Goal: Task Accomplishment & Management: Use online tool/utility

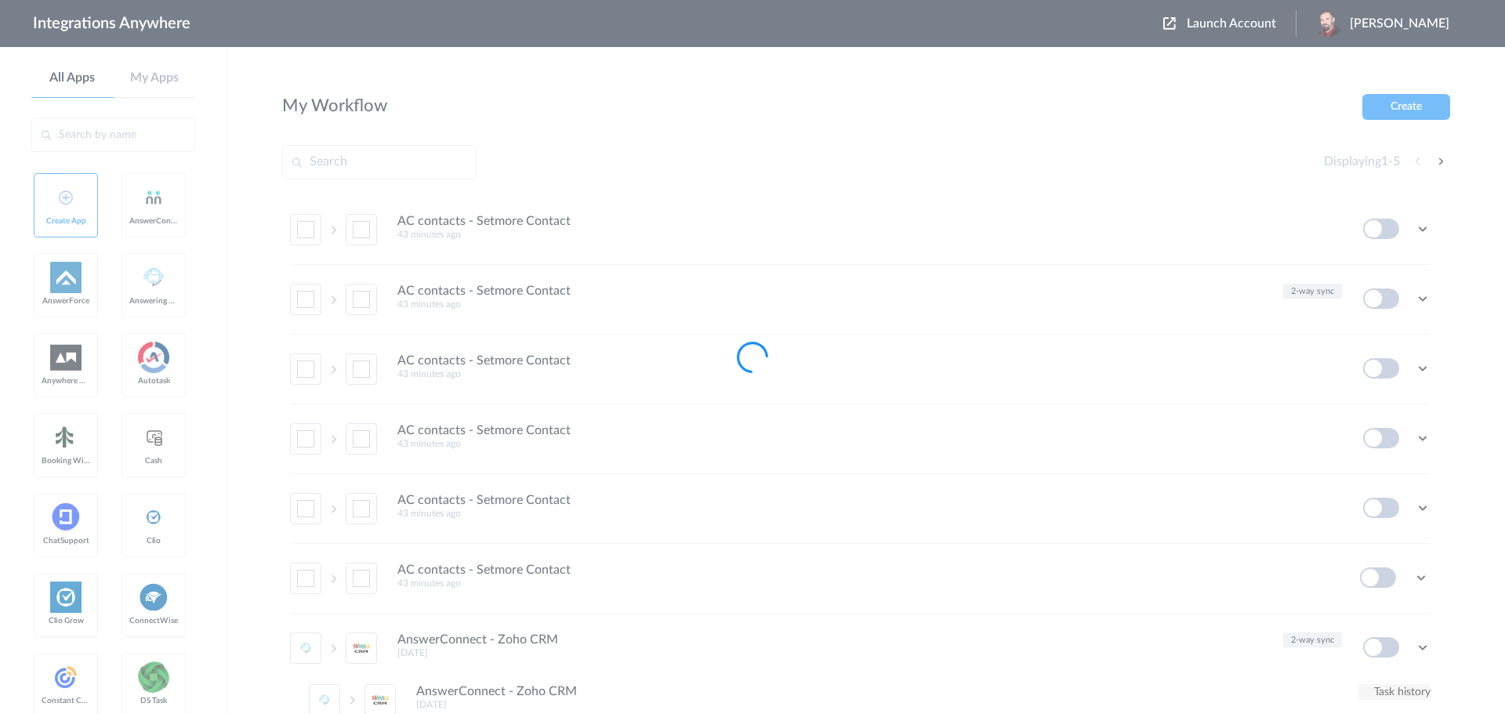
click at [1241, 24] on div at bounding box center [752, 357] width 1505 height 714
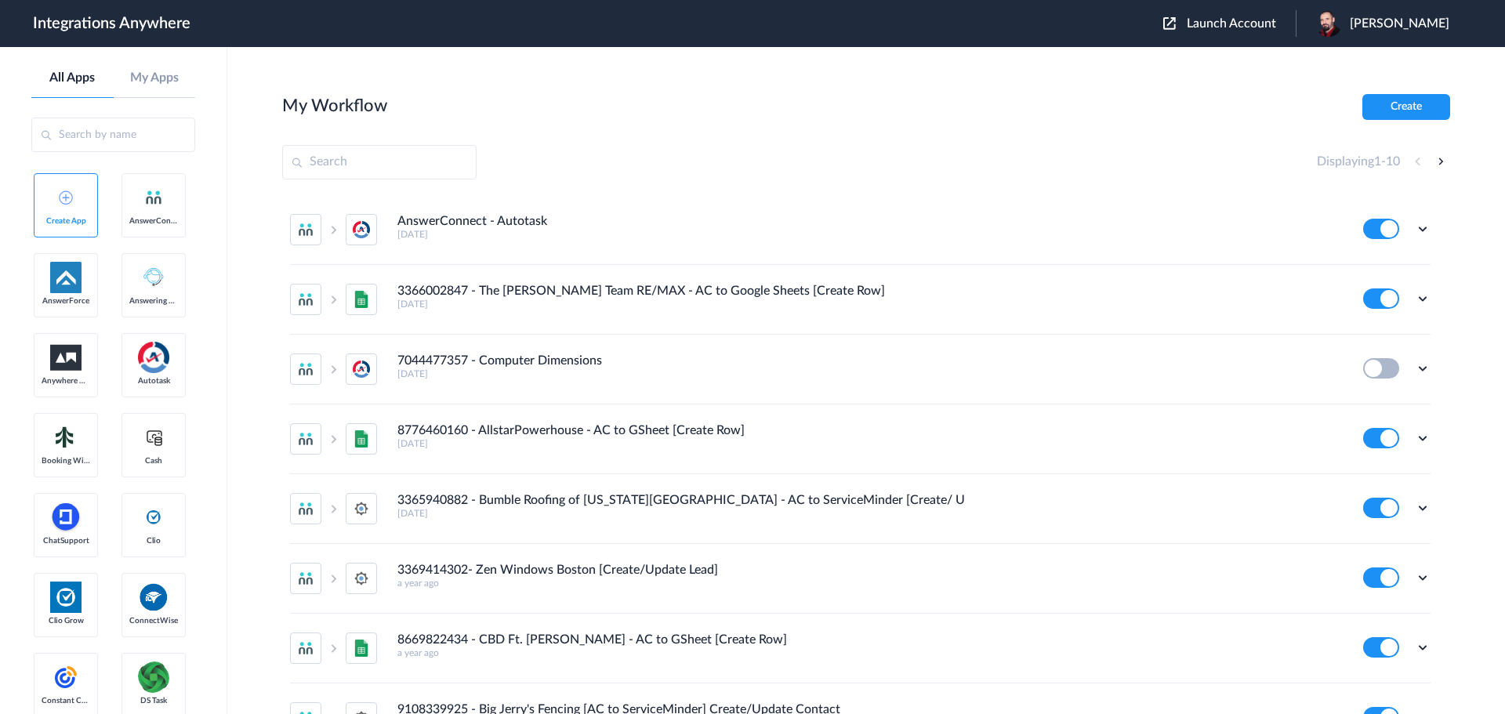
click at [1241, 24] on span "Launch Account" at bounding box center [1230, 23] width 89 height 13
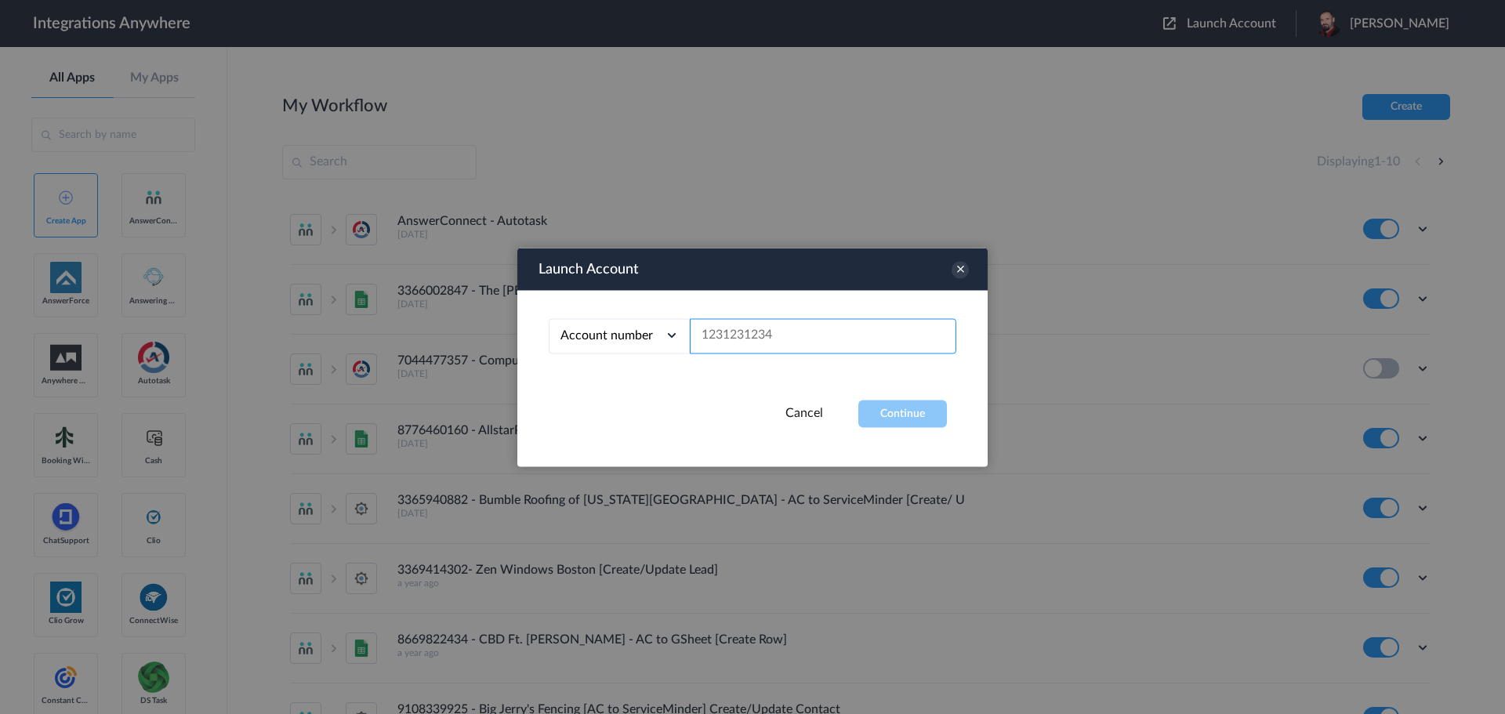
paste input "9802492685"
type input "9802492685"
click at [896, 409] on button "Continue" at bounding box center [902, 413] width 89 height 27
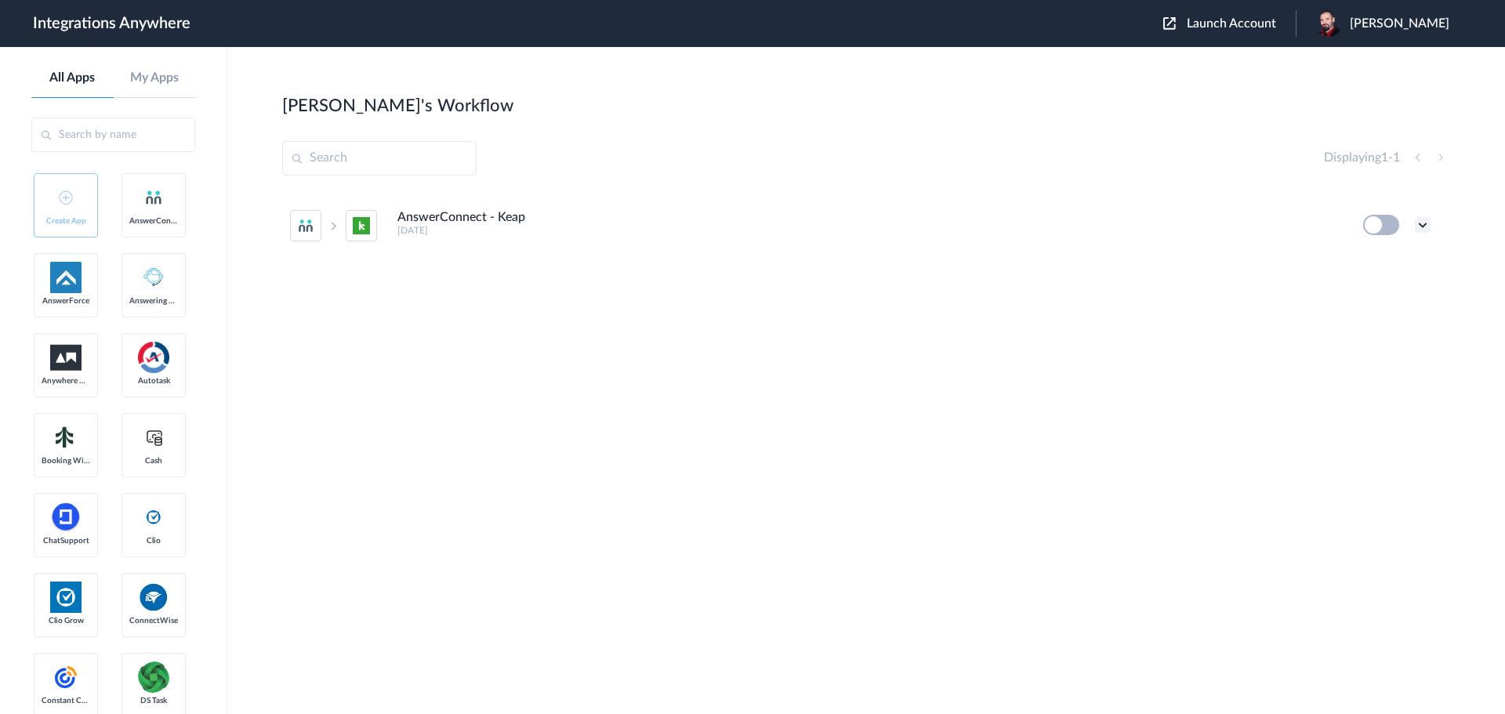
click at [1427, 226] on icon at bounding box center [1422, 225] width 16 height 16
click at [1374, 263] on link "Edit" at bounding box center [1359, 260] width 38 height 11
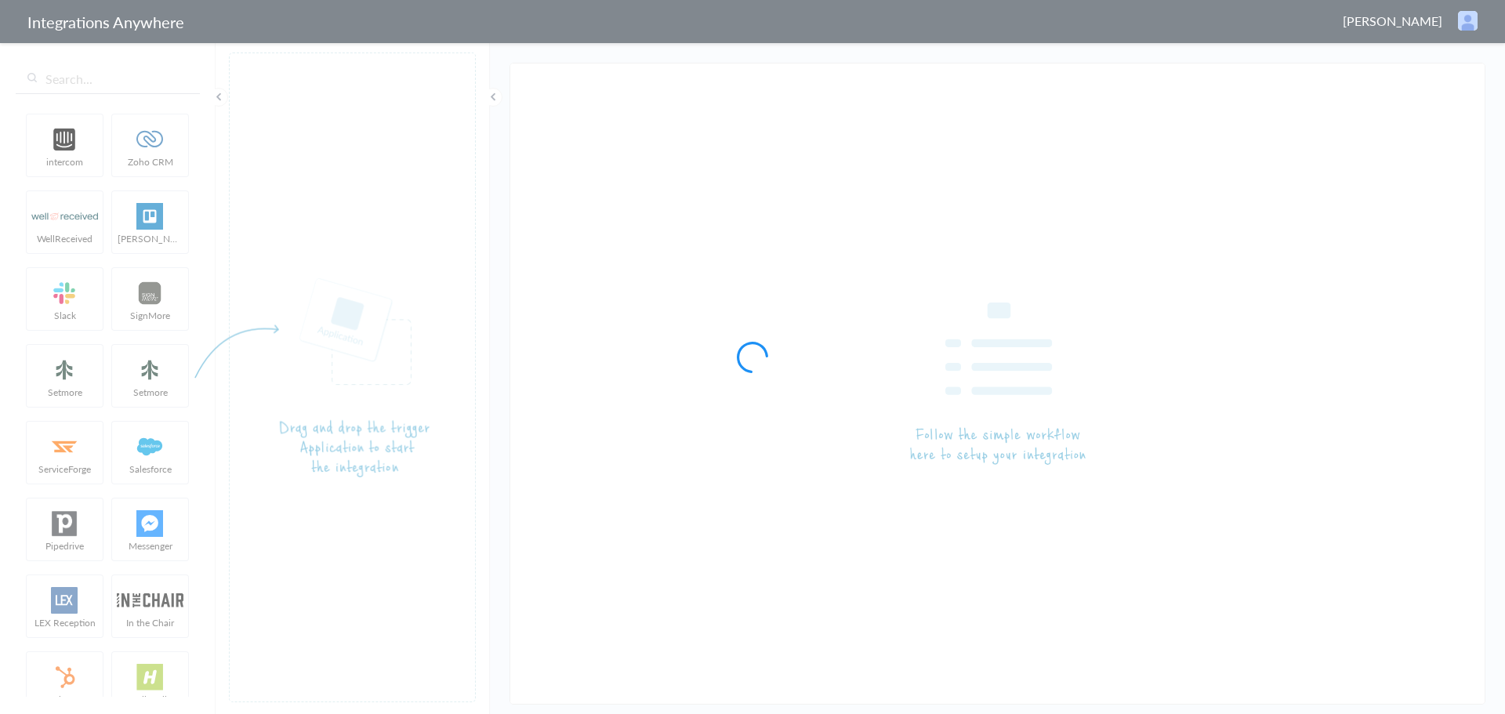
type input "AnswerConnect - Keap"
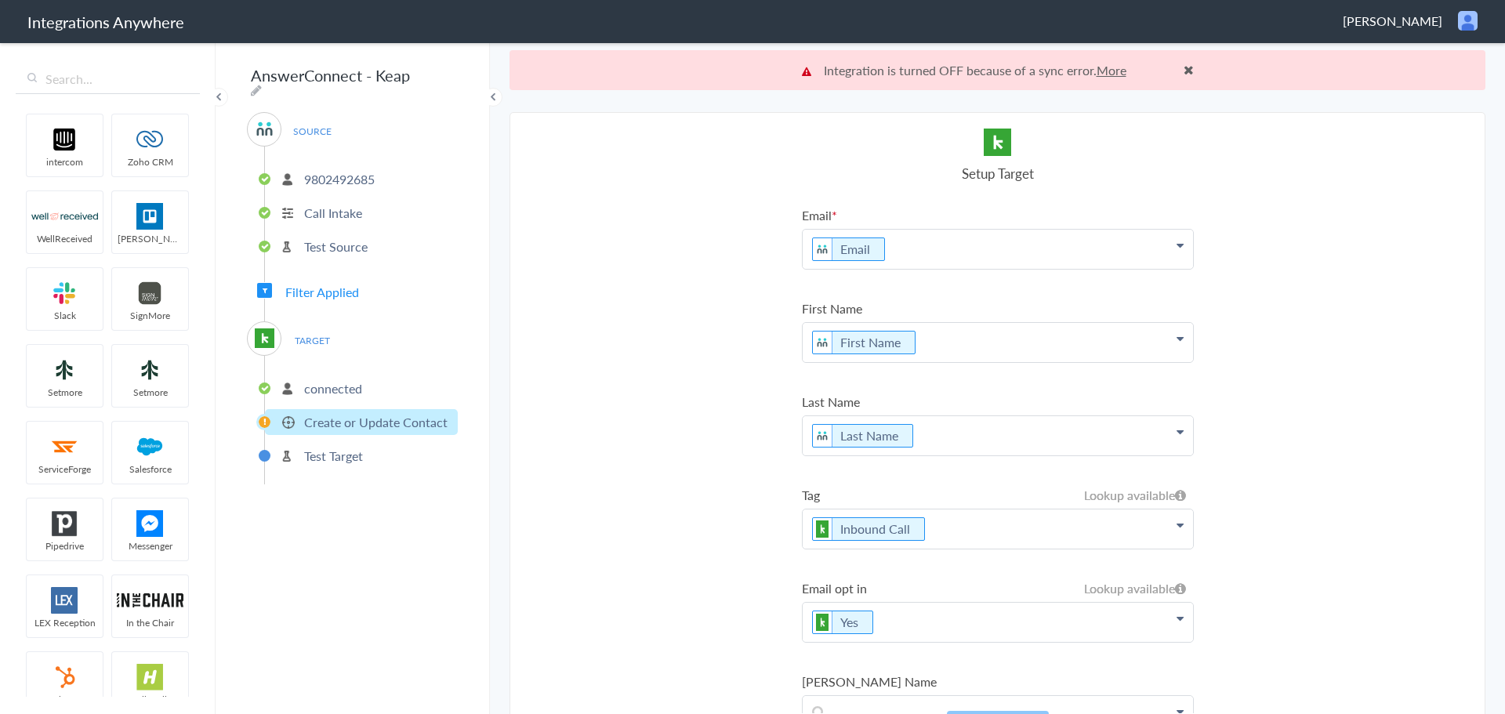
click at [306, 284] on span "Filter Applied" at bounding box center [322, 292] width 74 height 18
